Goal: Task Accomplishment & Management: Use online tool/utility

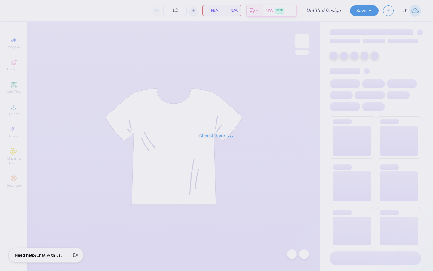
type input "bid day shirt"
type input "65"
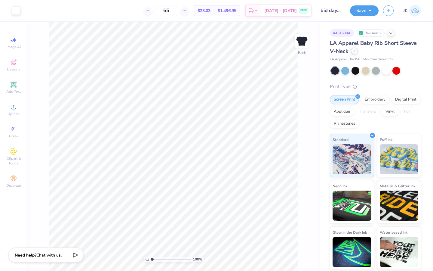
click at [356, 52] on div at bounding box center [354, 51] width 7 height 7
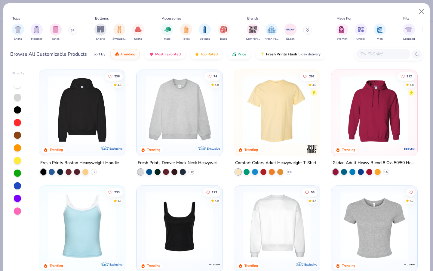
click at [376, 55] on input "text" at bounding box center [383, 54] width 46 height 7
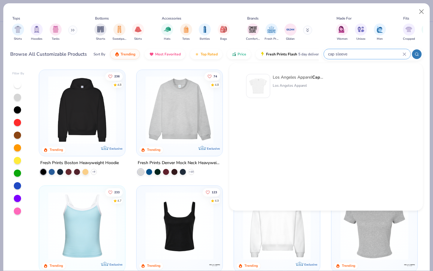
type input "cap sleeve"
click at [287, 78] on div "Los Angeles Apparel Cap Sleeve Baby Rib Crop Top" at bounding box center [298, 77] width 51 height 6
